Goal: Book appointment/travel/reservation

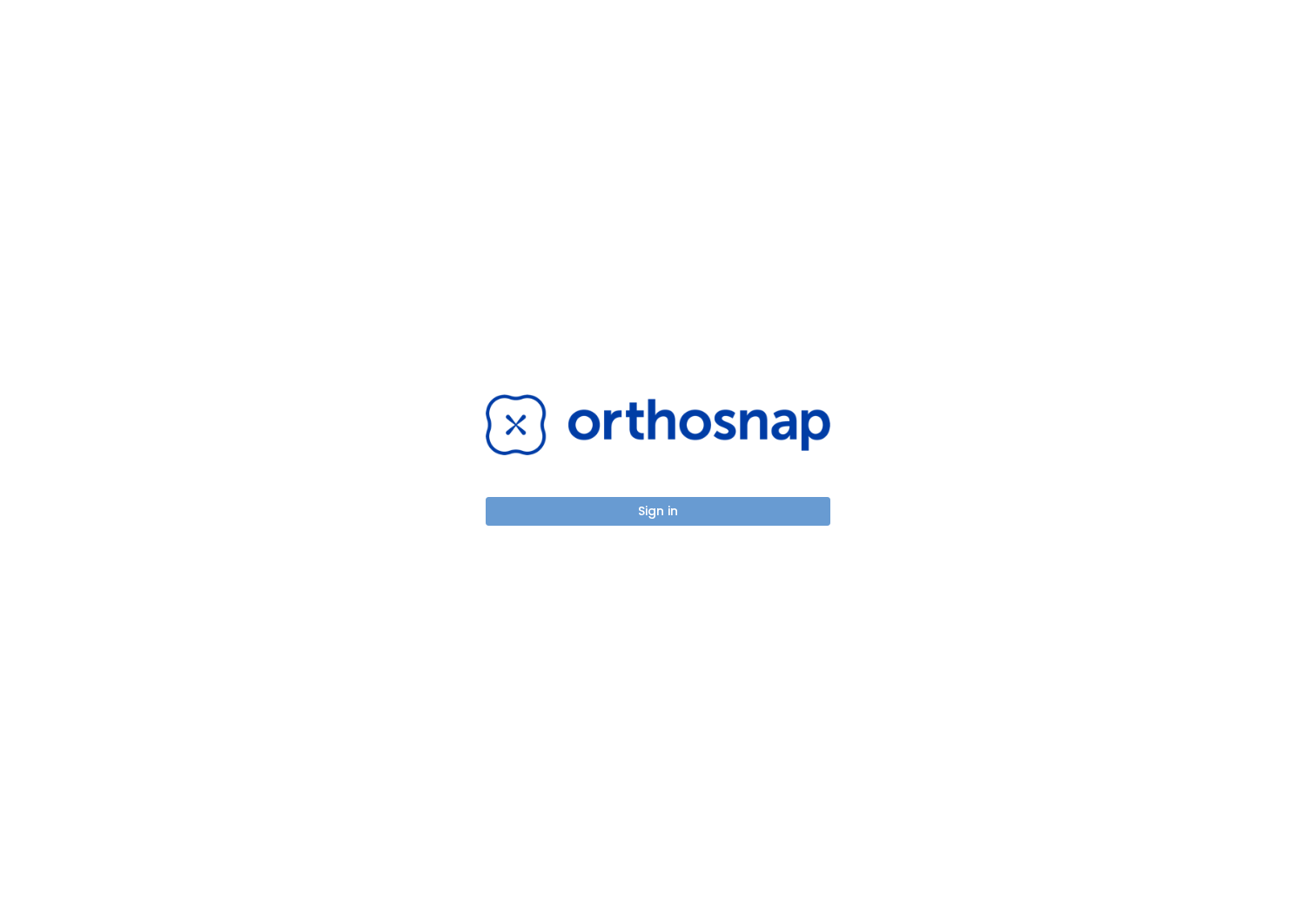
click at [660, 511] on button "Sign in" at bounding box center [658, 512] width 345 height 28
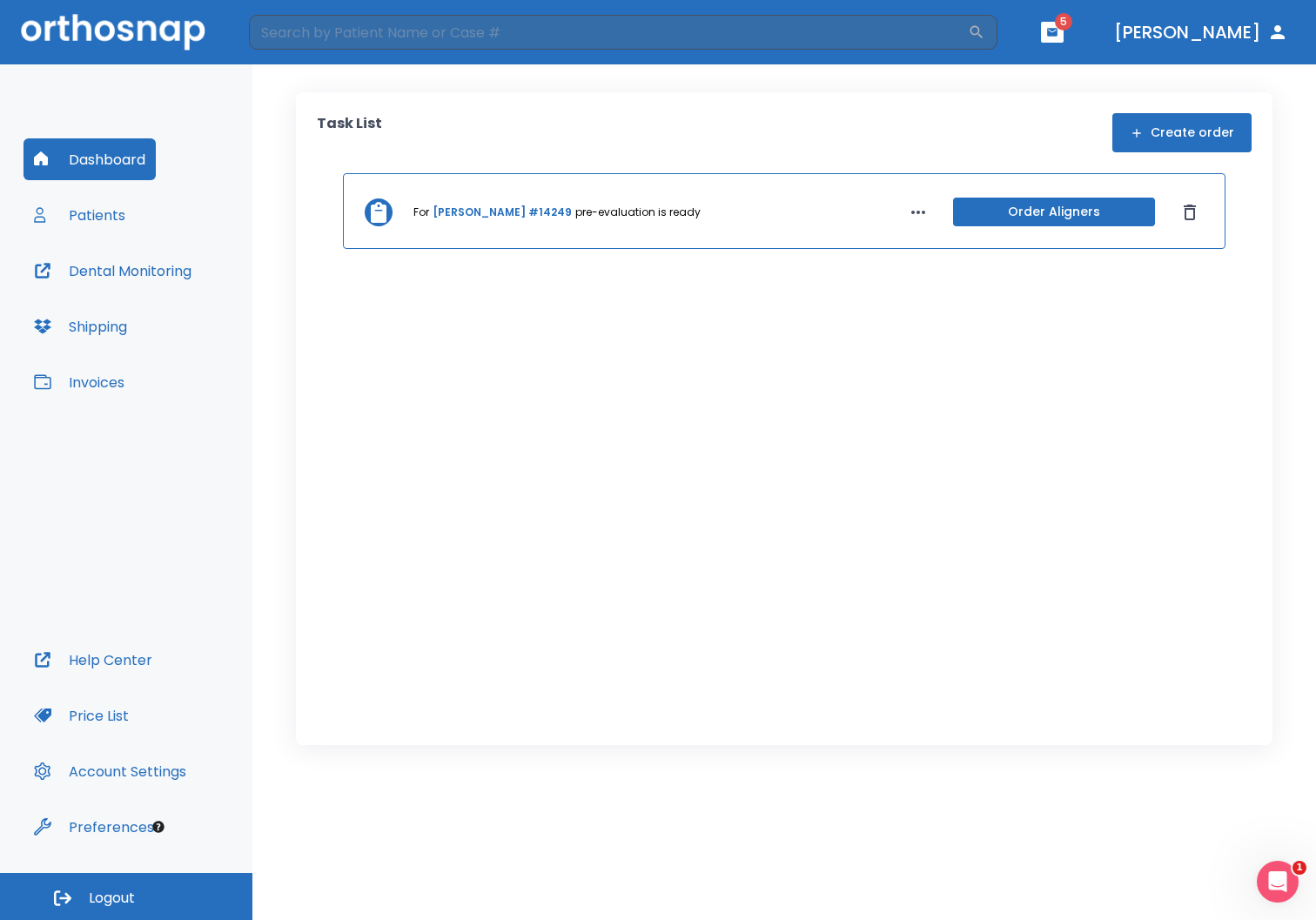
click at [492, 213] on link "[PERSON_NAME] #14249" at bounding box center [502, 212] width 140 height 16
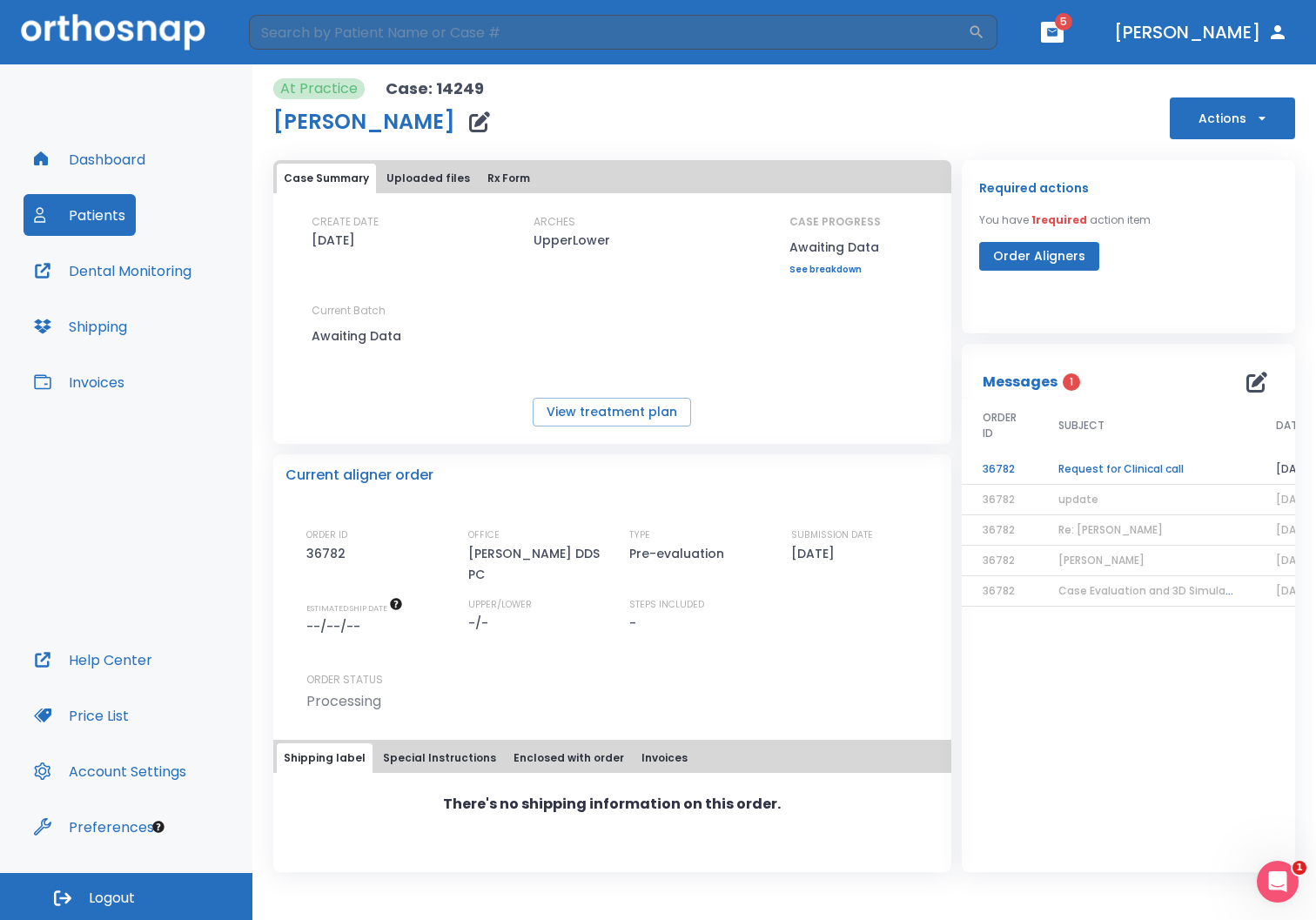
click at [1098, 472] on td "Request for Clinical call" at bounding box center [1146, 470] width 217 height 30
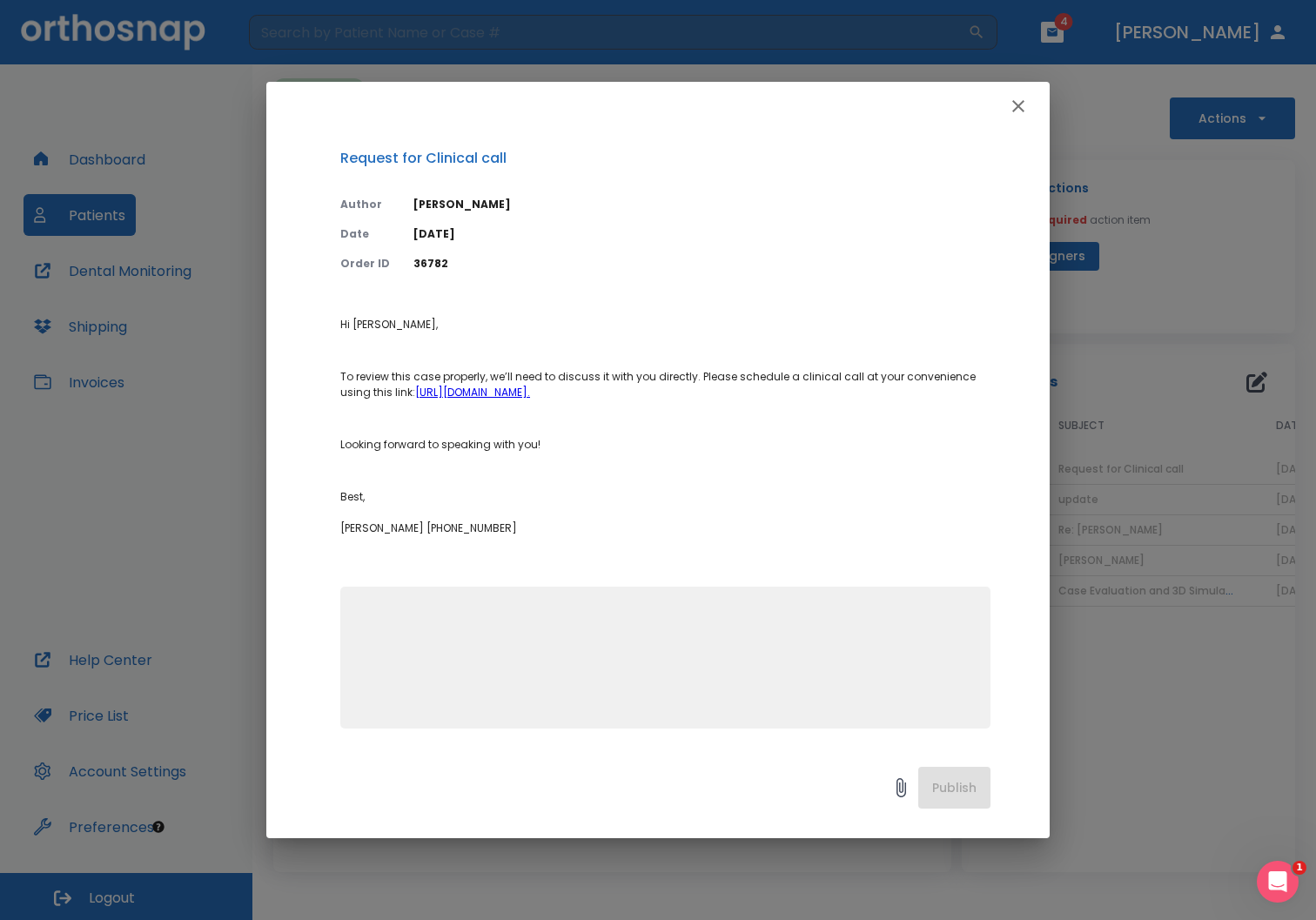
click at [530, 395] on link "[URL][DOMAIN_NAME]." at bounding box center [472, 392] width 115 height 15
